Goal: Information Seeking & Learning: Learn about a topic

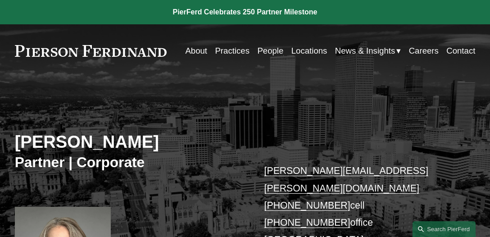
click at [176, 142] on h2 "[PERSON_NAME]" at bounding box center [130, 141] width 230 height 21
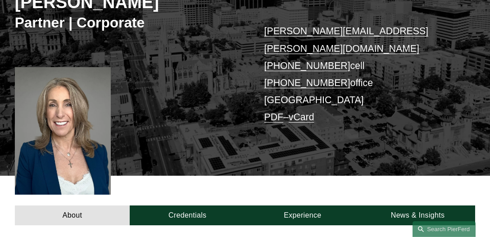
scroll to position [142, 0]
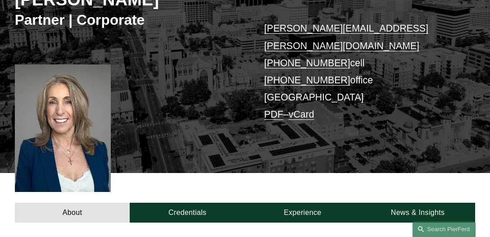
click at [272, 109] on link "PDF" at bounding box center [273, 114] width 19 height 10
click at [165, 86] on div "[PERSON_NAME] Partner | Corporate [PERSON_NAME][EMAIL_ADDRESS][PERSON_NAME][DOM…" at bounding box center [245, 61] width 490 height 223
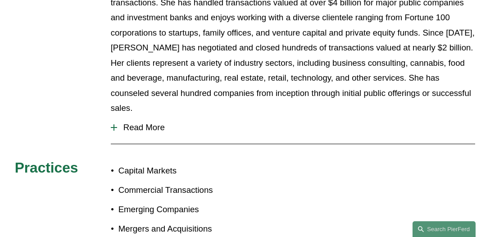
scroll to position [403, 0]
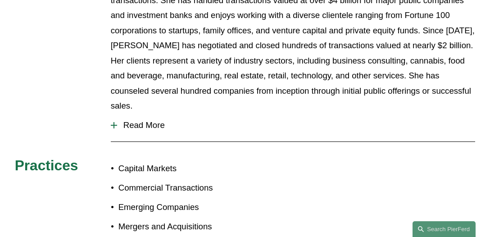
click at [165, 113] on button "Read More" at bounding box center [293, 124] width 365 height 23
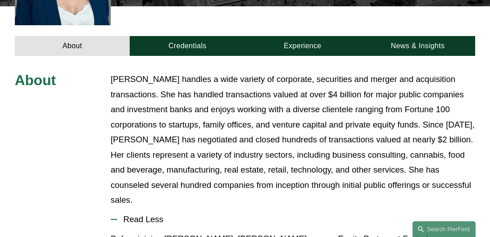
scroll to position [308, 0]
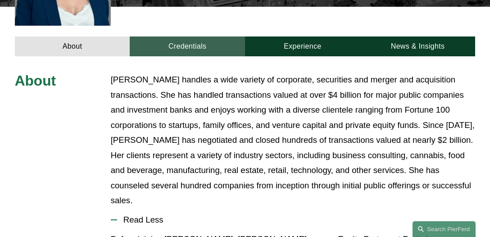
click at [198, 36] on link "Credentials" at bounding box center [187, 46] width 115 height 20
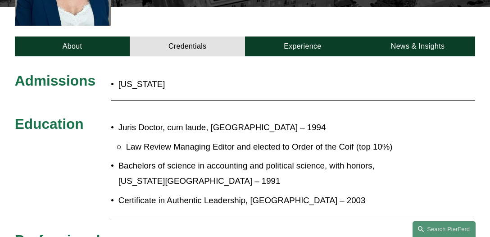
click at [171, 77] on p "[US_STATE]" at bounding box center [200, 84] width 165 height 15
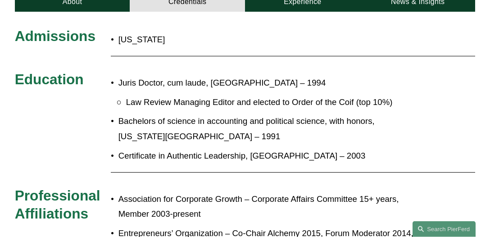
scroll to position [351, 0]
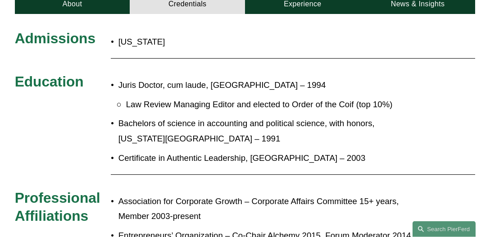
click at [411, 116] on p "Bachelors of science in accounting and political science, with honors, [US_STAT…" at bounding box center [267, 131] width 299 height 30
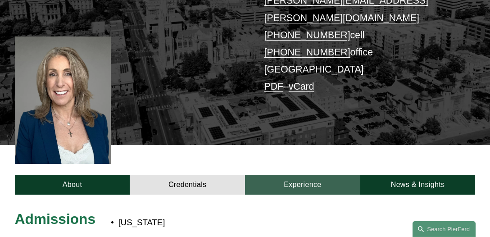
click at [284, 175] on link "Experience" at bounding box center [302, 185] width 115 height 20
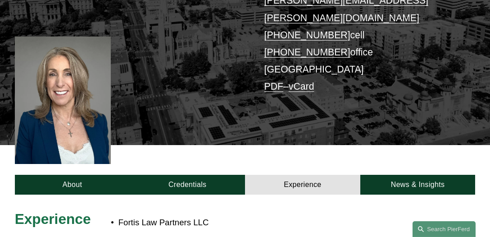
click at [197, 113] on div "[PERSON_NAME] Partner | Corporate [PERSON_NAME][EMAIL_ADDRESS][PERSON_NAME][DOM…" at bounding box center [245, 33] width 490 height 223
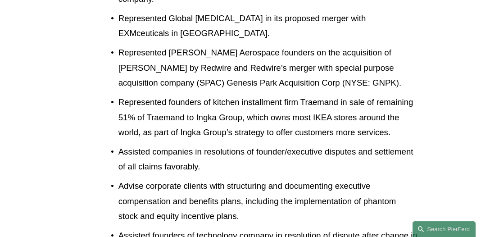
scroll to position [1403, 0]
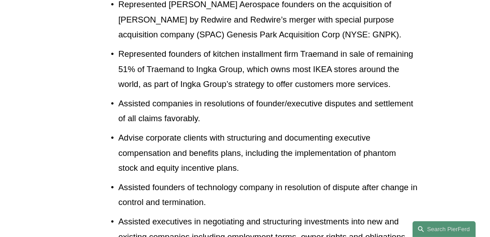
click at [158, 56] on p "Represented founders of kitchen installment firm Traemand in sale of remaining …" at bounding box center [267, 68] width 299 height 45
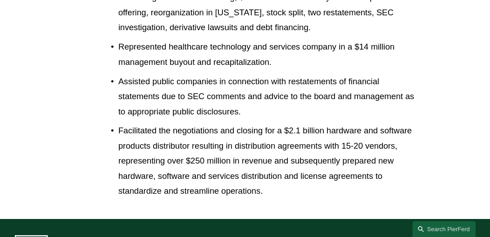
scroll to position [2951, 0]
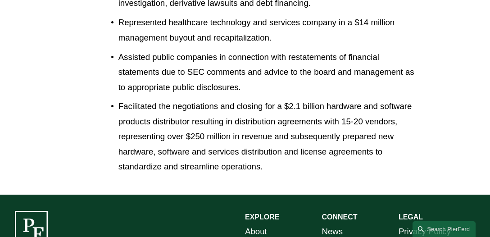
click at [267, 52] on p "Assisted public companies in connection with restatements of financial statemen…" at bounding box center [267, 72] width 299 height 45
click at [287, 99] on p "Facilitated the negotiations and closing for a $2.1 billion hardware and softwa…" at bounding box center [267, 137] width 299 height 76
